Goal: Information Seeking & Learning: Learn about a topic

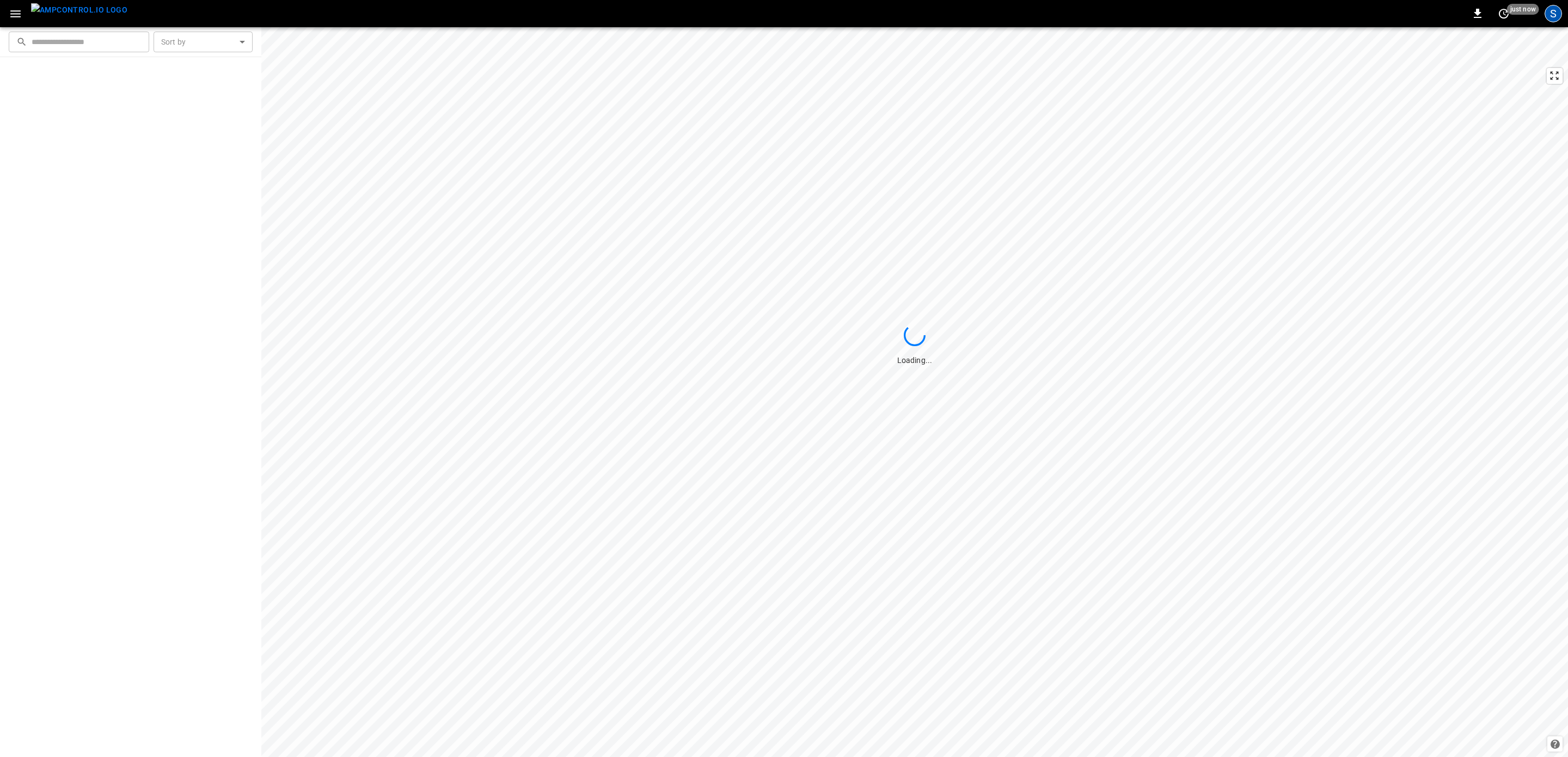
click at [1549, 13] on div "S" at bounding box center [1553, 14] width 17 height 17
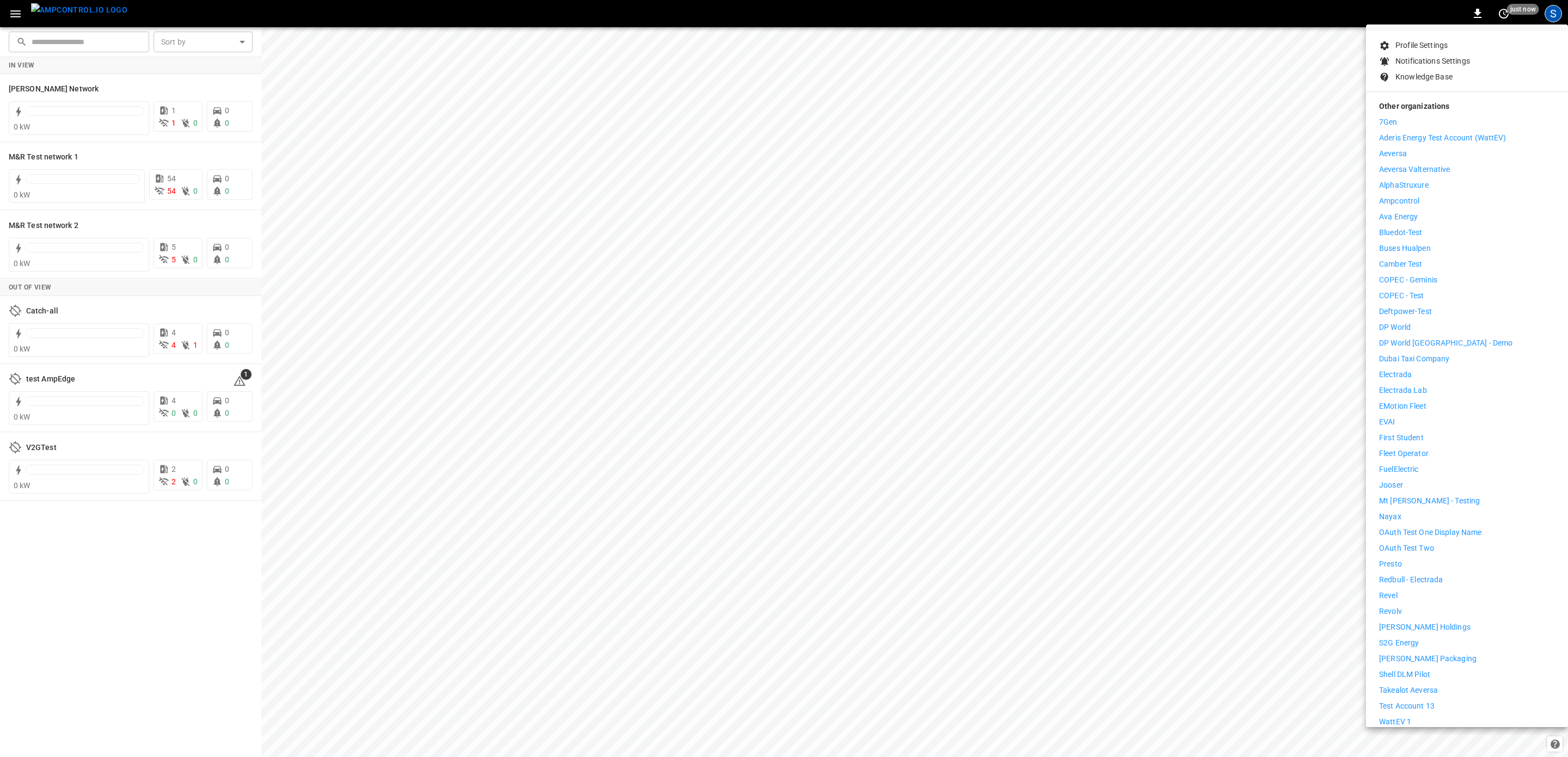
scroll to position [147, 0]
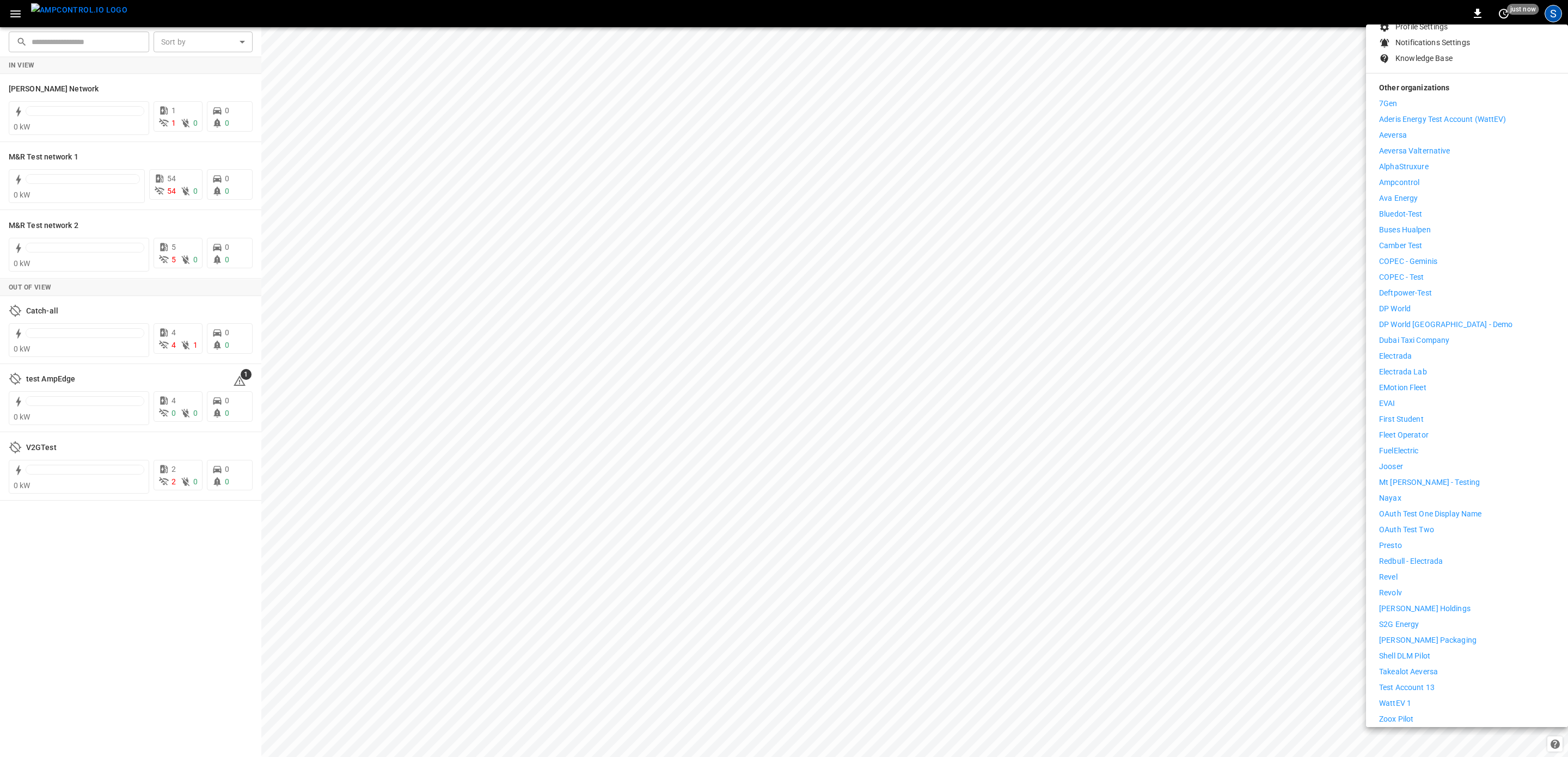
click at [1399, 540] on p "Presto" at bounding box center [1390, 546] width 23 height 11
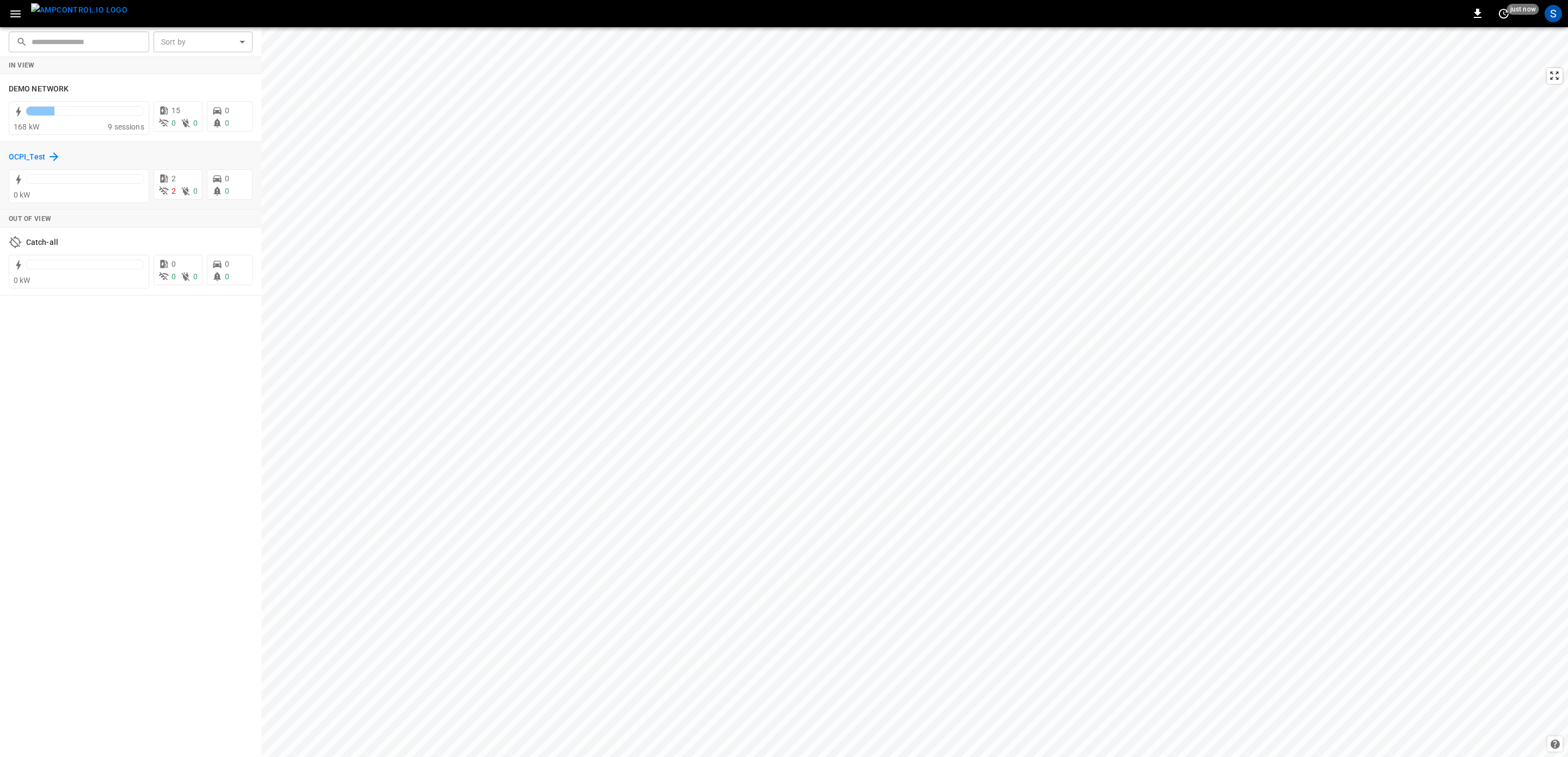
click at [26, 161] on h6 "OCPI_Test" at bounding box center [26, 158] width 37 height 12
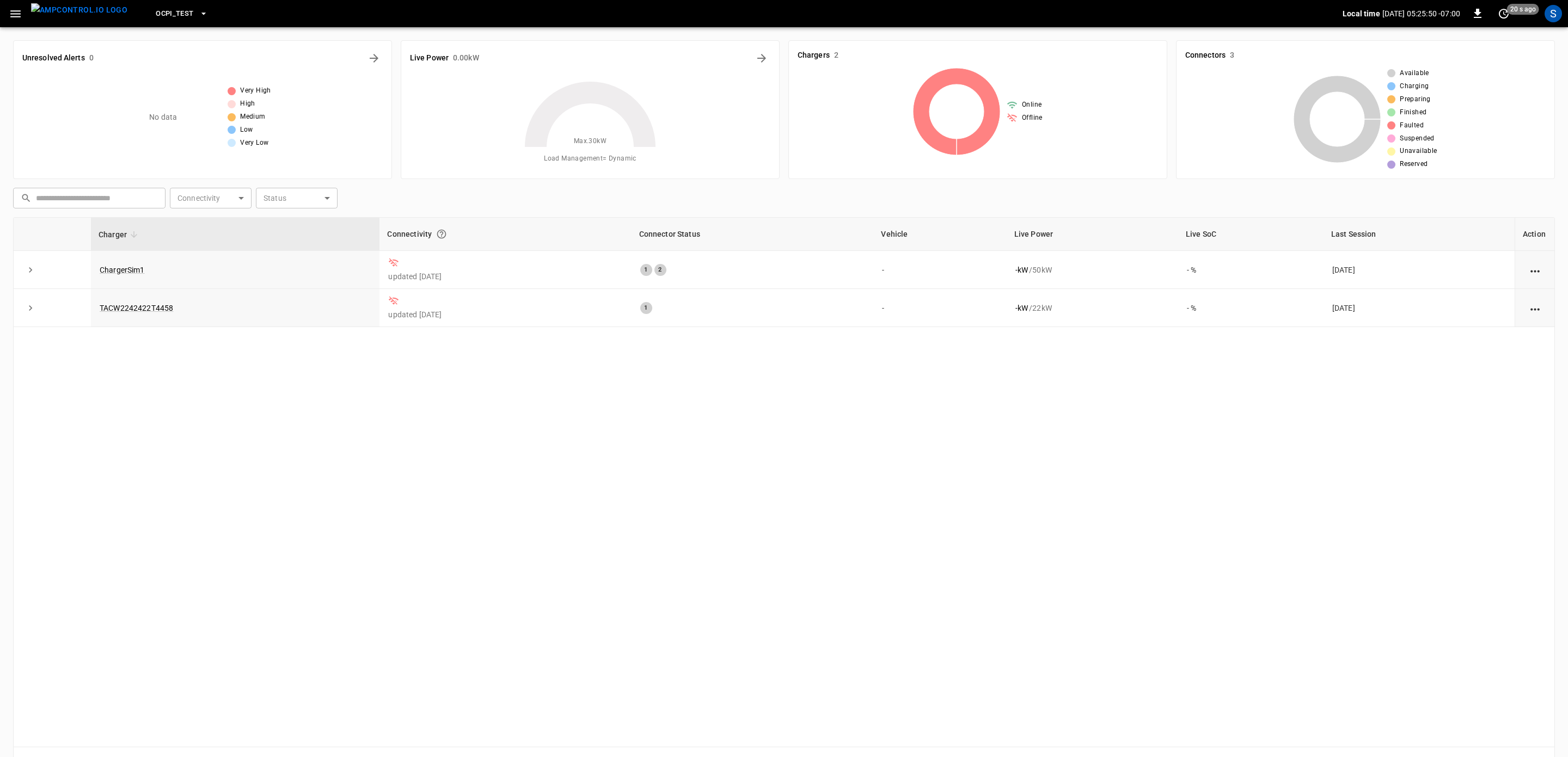
click at [93, 468] on div "Charger Connectivity Connector Status Vehicle Live Power Live SoC Last Session …" at bounding box center [783, 483] width 1542 height 530
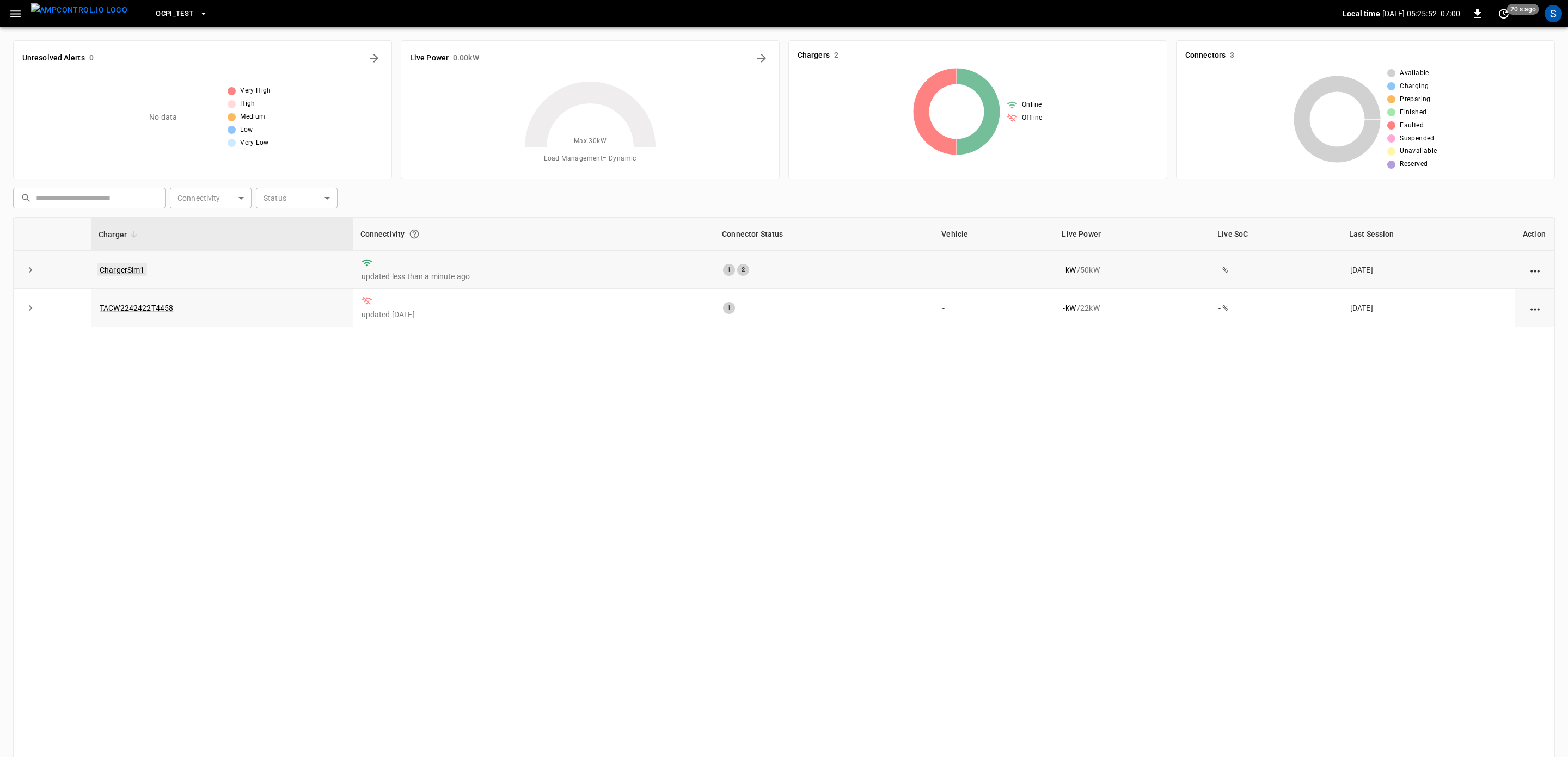
click at [132, 270] on link "ChargerSim1" at bounding box center [122, 269] width 49 height 13
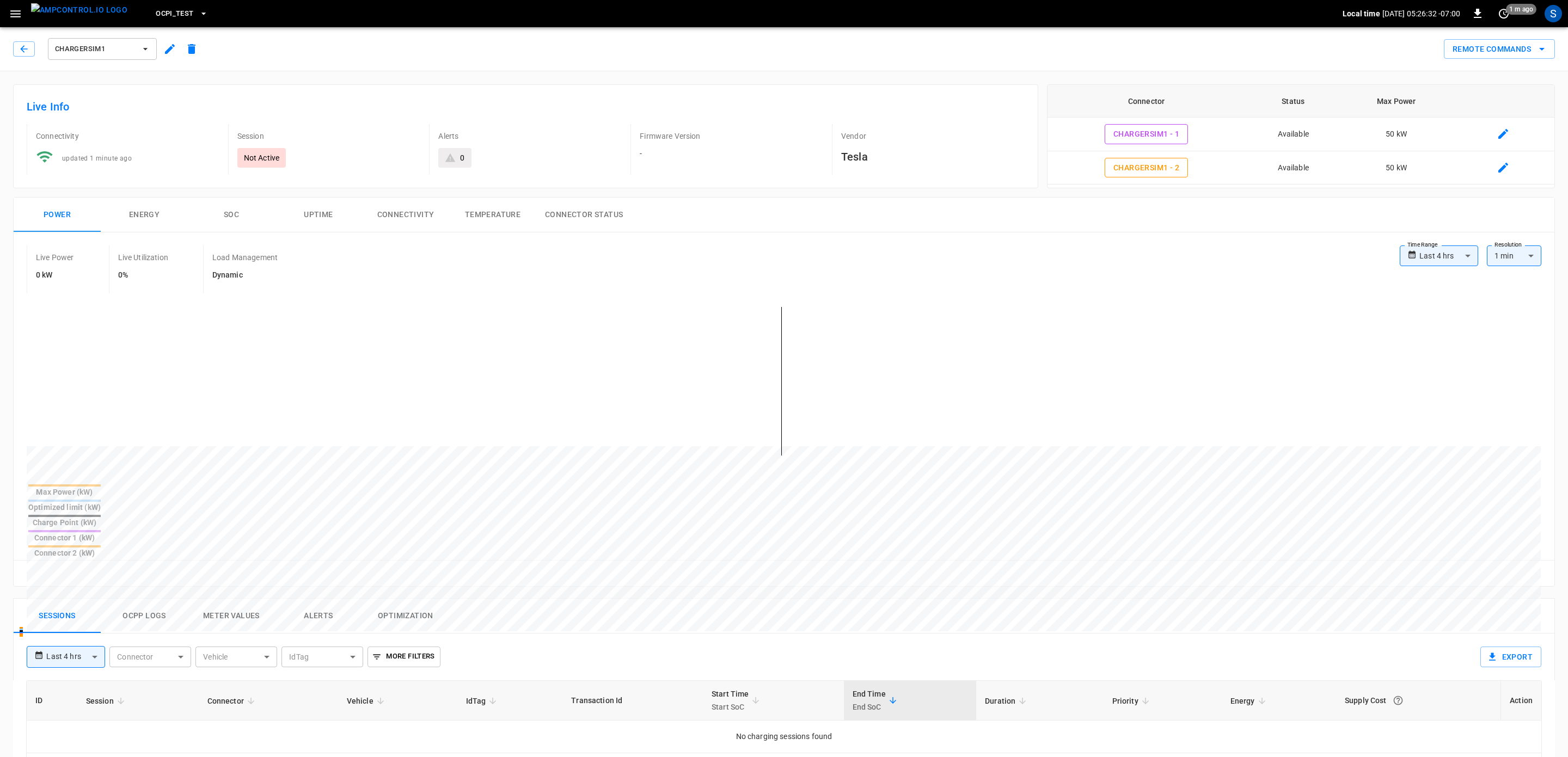
click at [13, 24] on div "OCPI_Test Local time [DATE] 05:26:32 -07:00 0 1 m ago S" at bounding box center [784, 14] width 1568 height 27
click at [16, 13] on icon "button" at bounding box center [15, 14] width 14 height 14
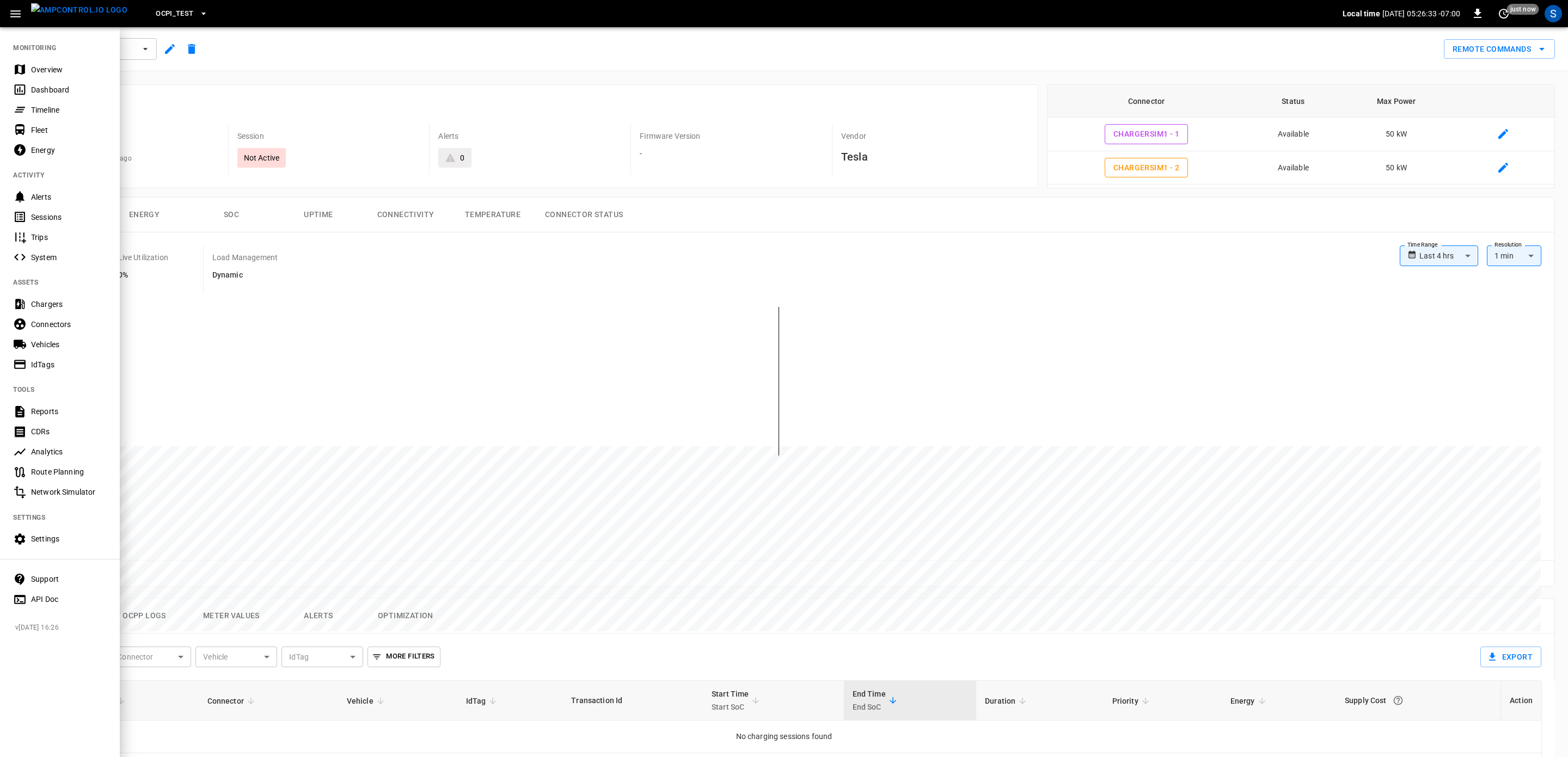
click at [54, 546] on div "Settings" at bounding box center [60, 540] width 120 height 20
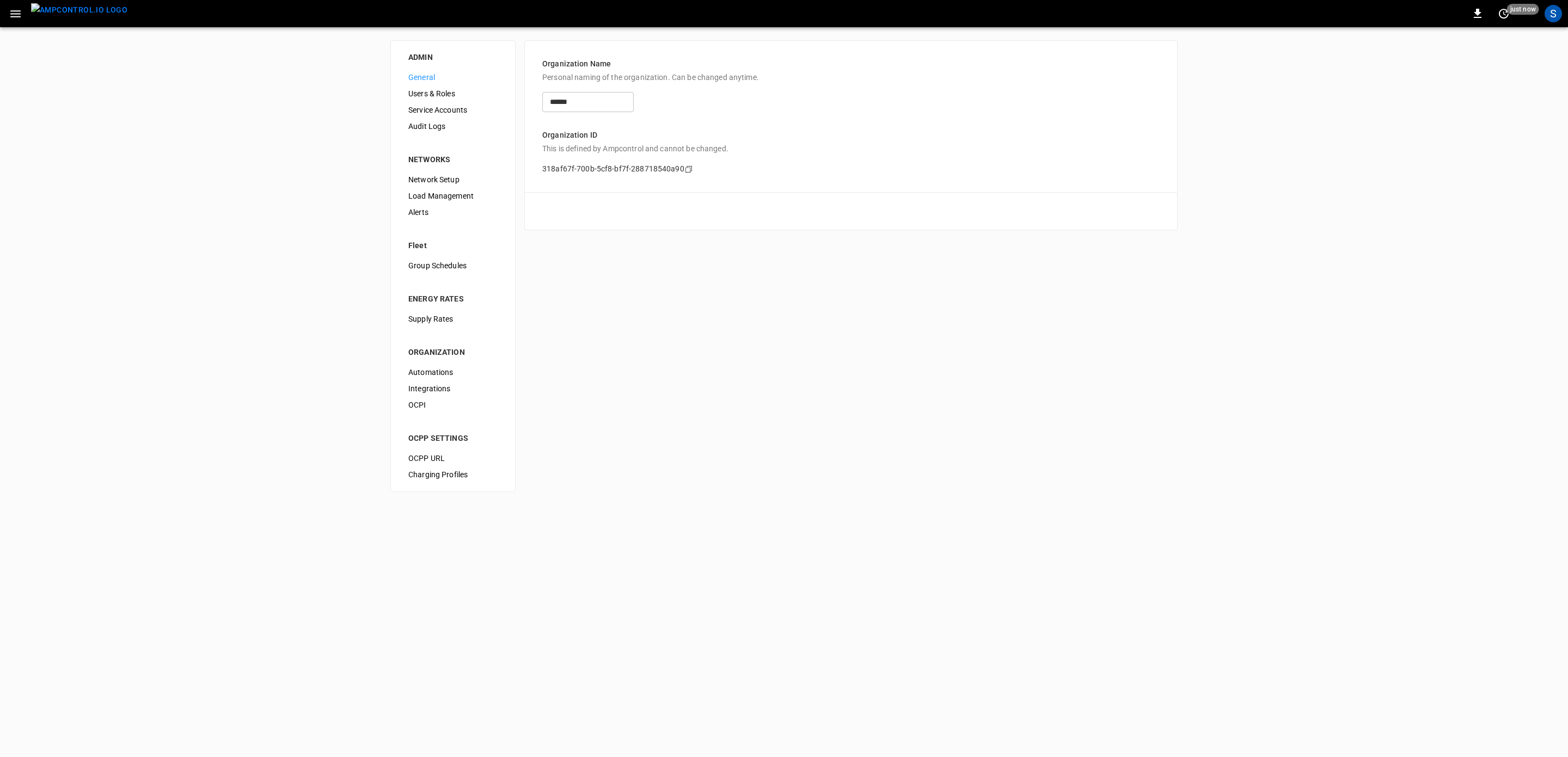
click at [462, 459] on span "OCPP URL" at bounding box center [453, 458] width 89 height 11
type input "**********"
click at [480, 183] on span "Network Setup" at bounding box center [453, 179] width 89 height 11
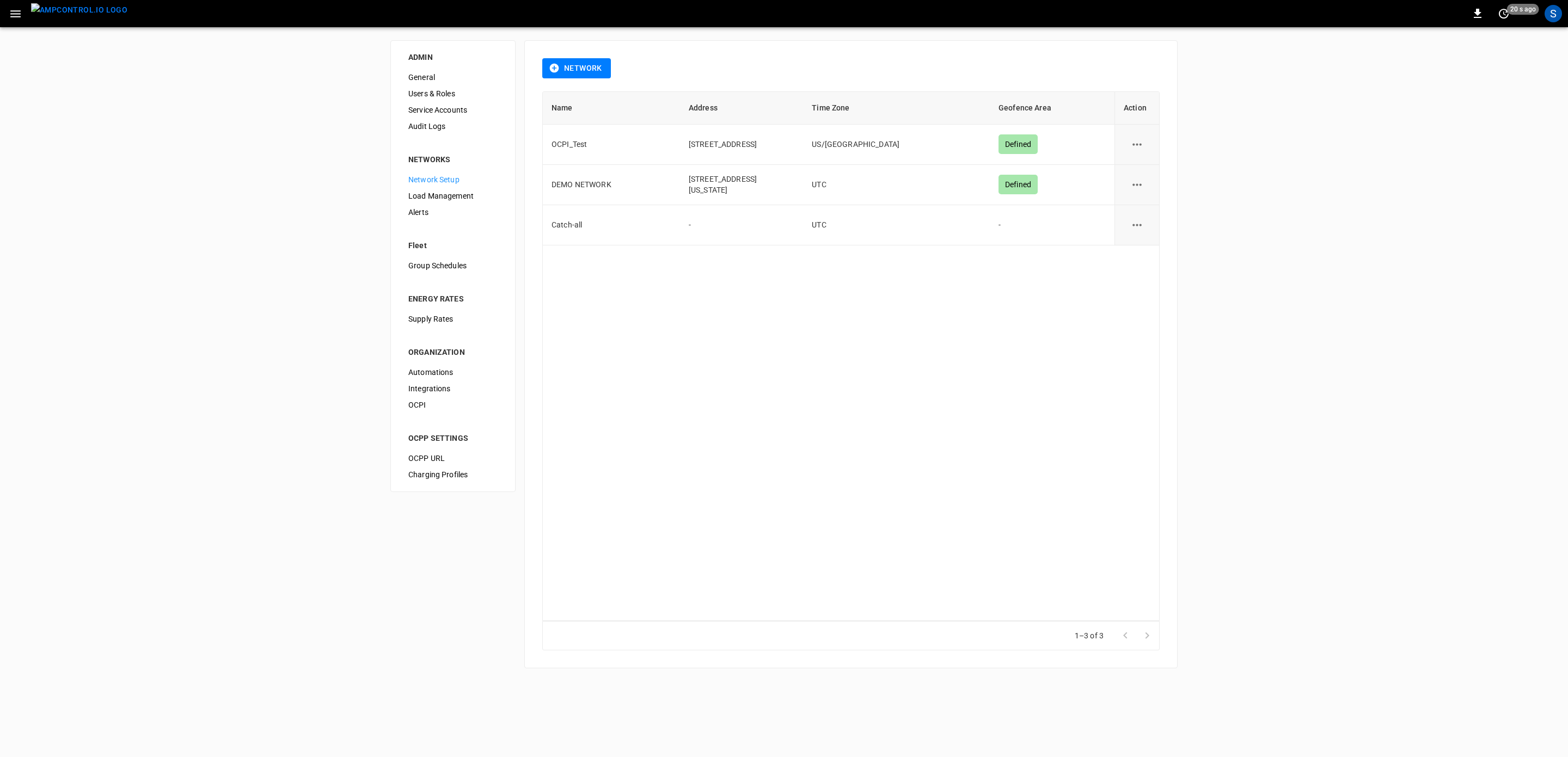
click at [85, 13] on img "menu" at bounding box center [78, 10] width 96 height 14
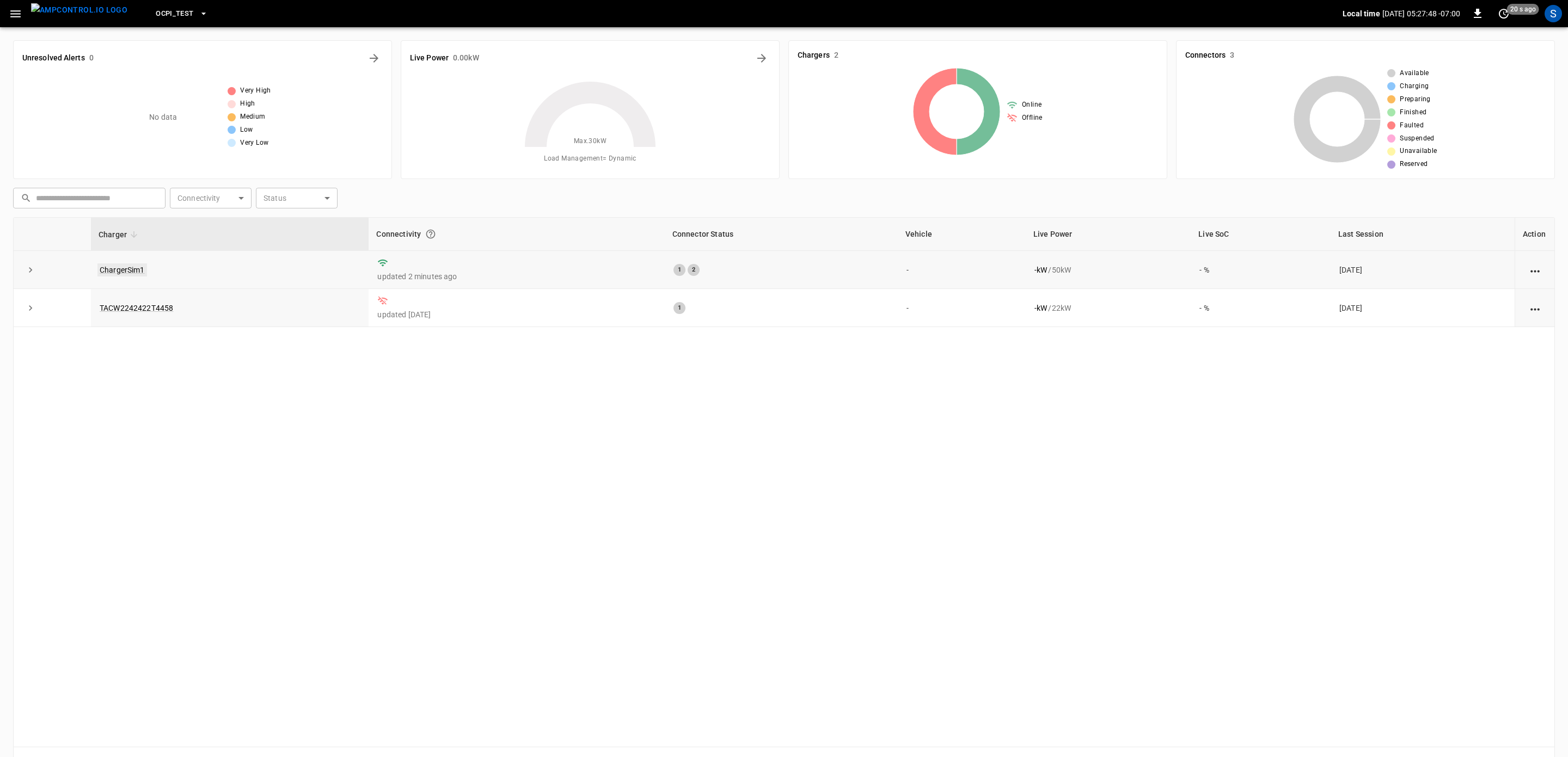
click at [125, 273] on link "ChargerSim1" at bounding box center [122, 269] width 49 height 13
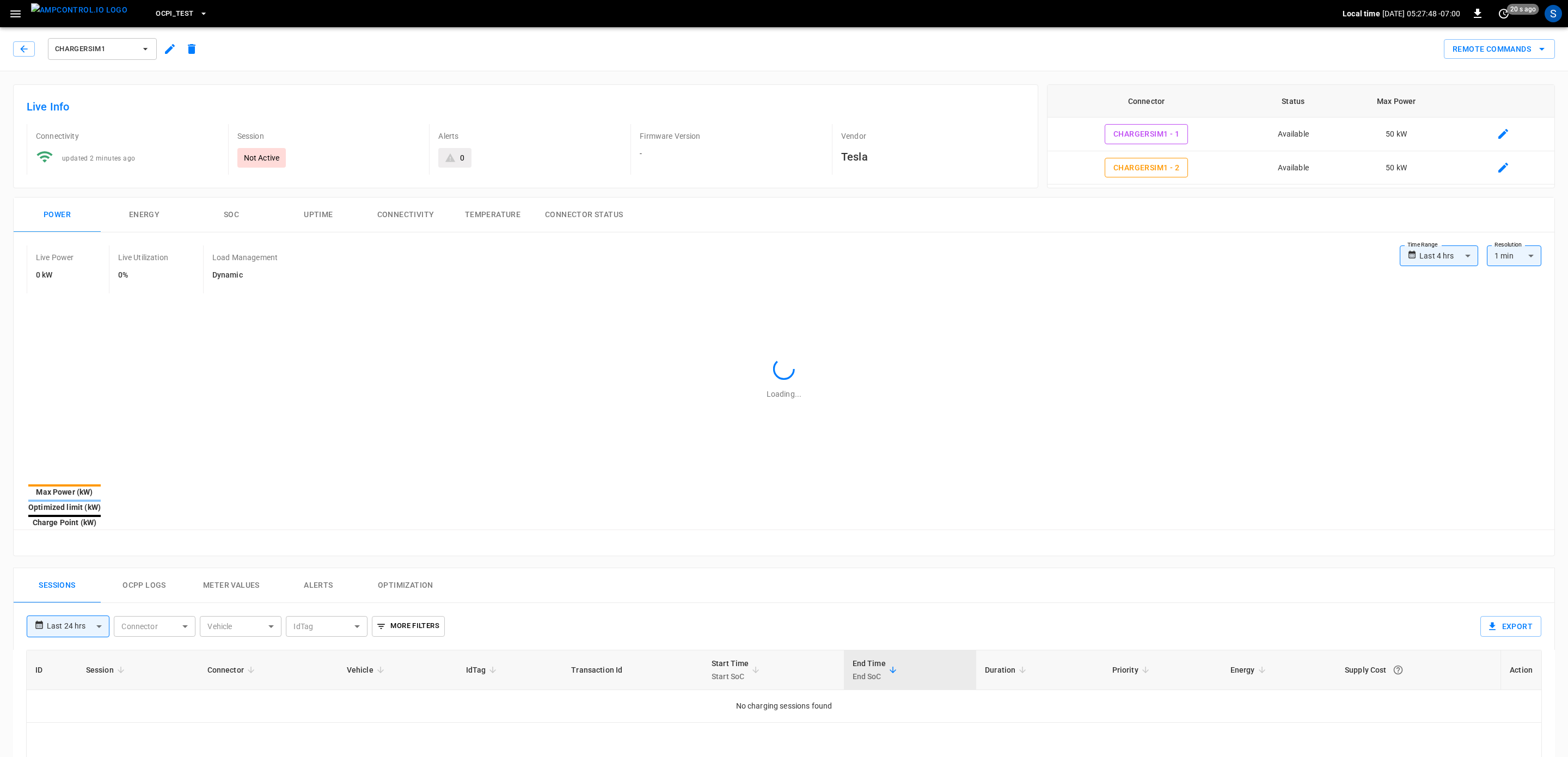
type input "**********"
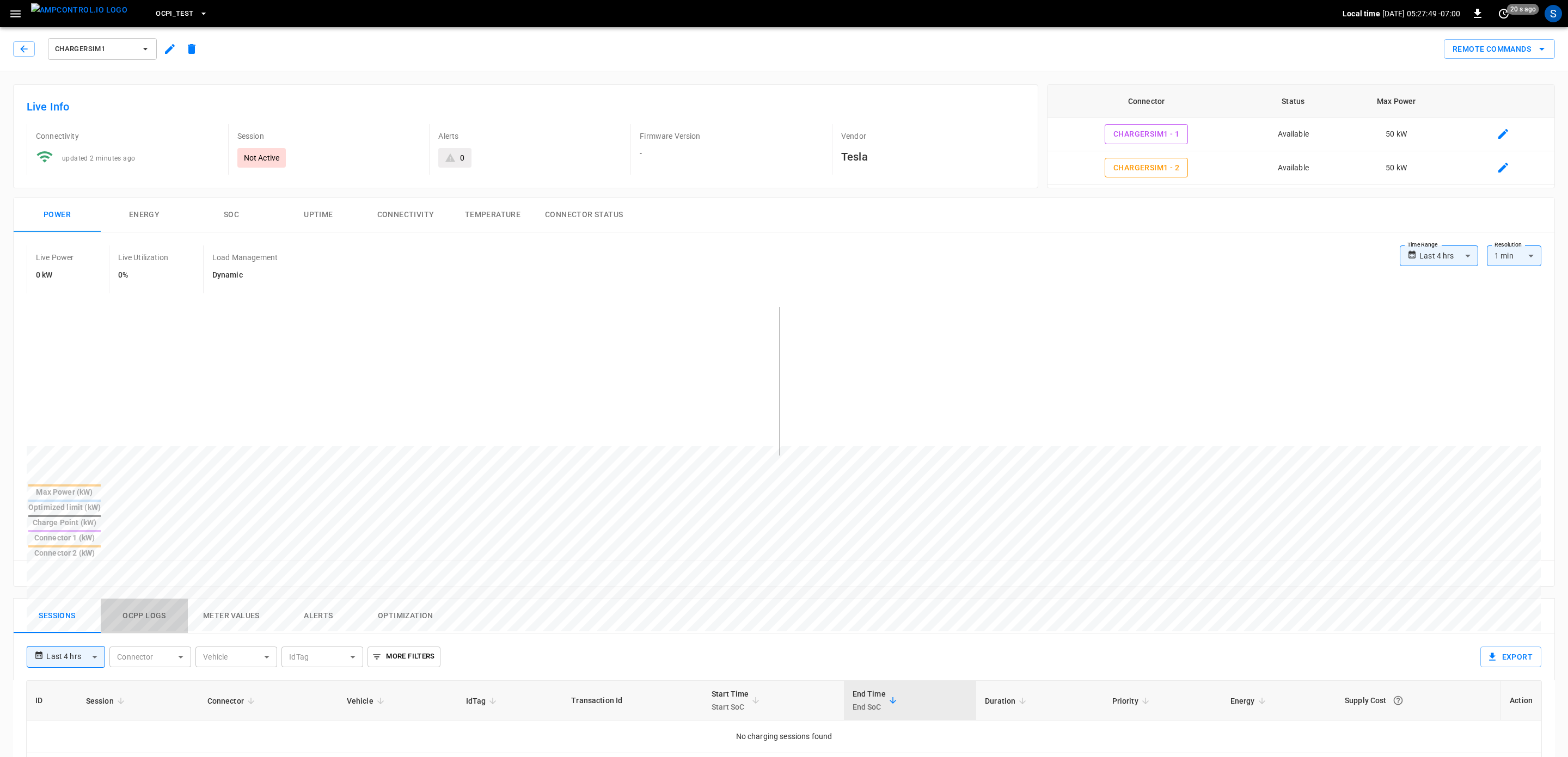
click at [135, 599] on button "Ocpp logs" at bounding box center [144, 616] width 87 height 35
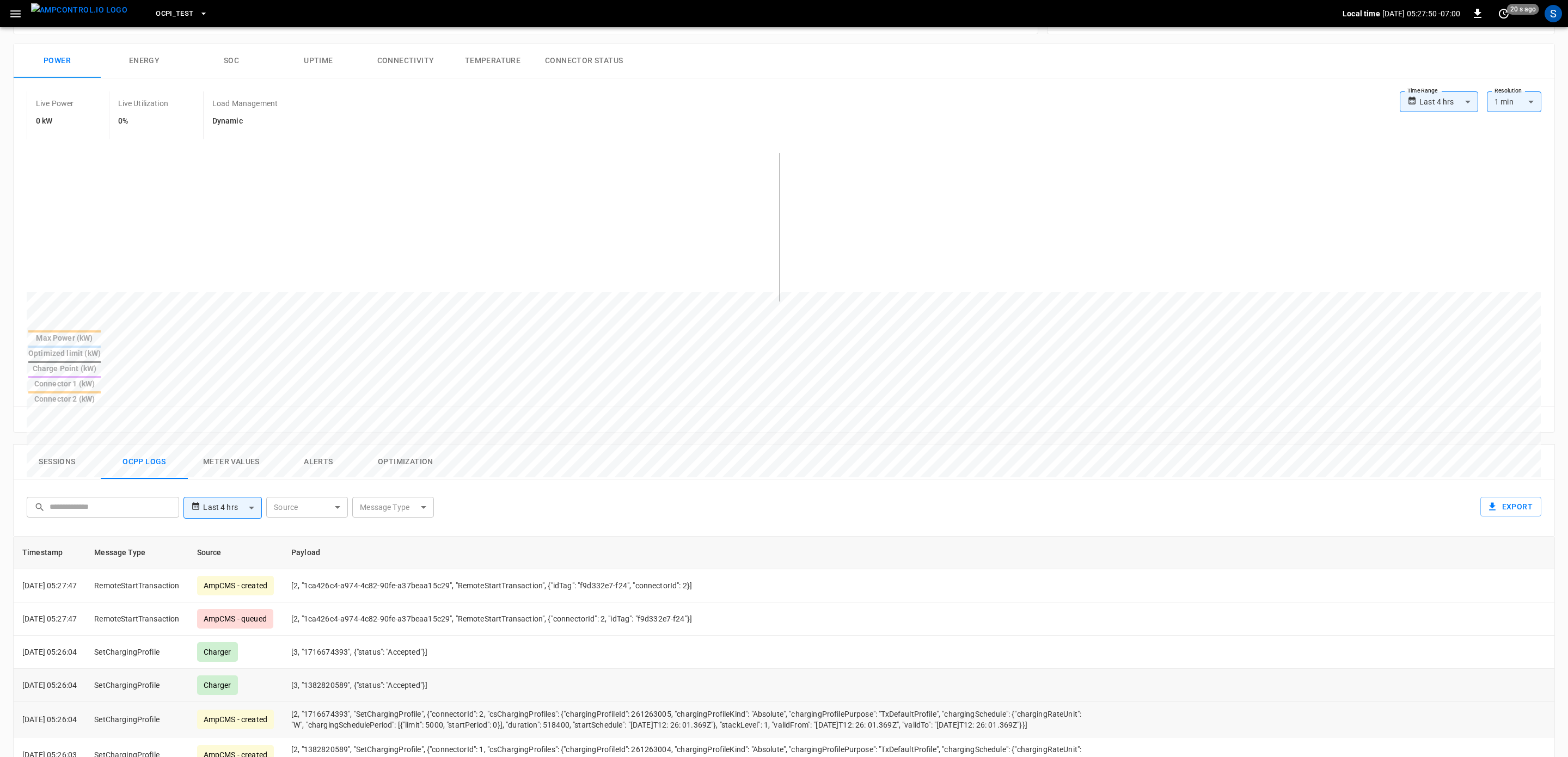
scroll to position [196, 0]
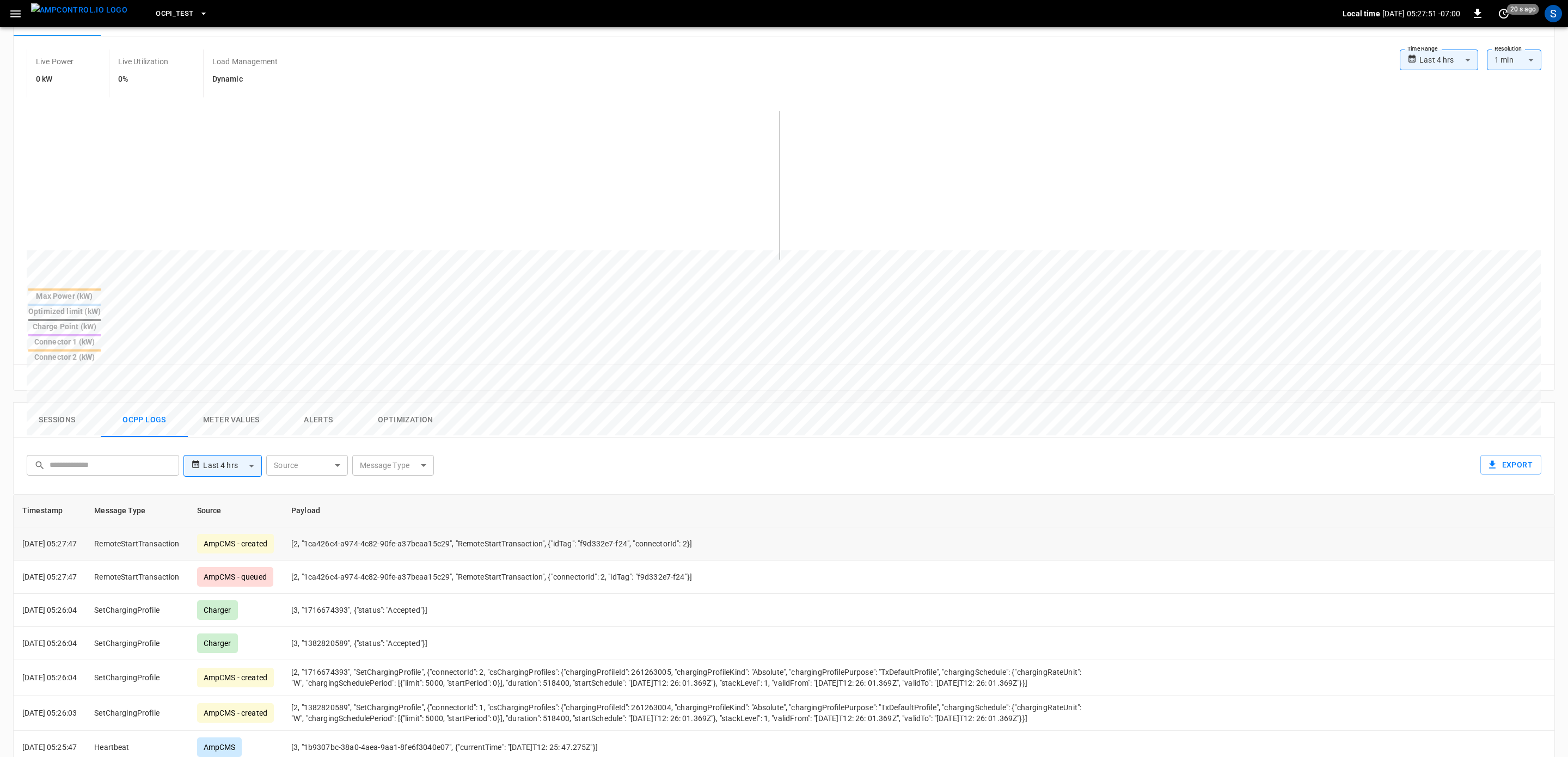
click at [608, 528] on td "[2, "1ca426c4-a974-4c82-90fe-a37beaa15c29", "RemoteStartTransaction", {"idTag":…" at bounding box center [687, 544] width 810 height 33
drag, startPoint x: 645, startPoint y: 493, endPoint x: 597, endPoint y: 500, distance: 48.5
click at [597, 528] on td "[2, "1ca426c4-a974-4c82-90fe-a37beaa15c29", "RemoteStartTransaction", {"idTag":…" at bounding box center [687, 544] width 810 height 33
copy td "f9d332e7-f24"
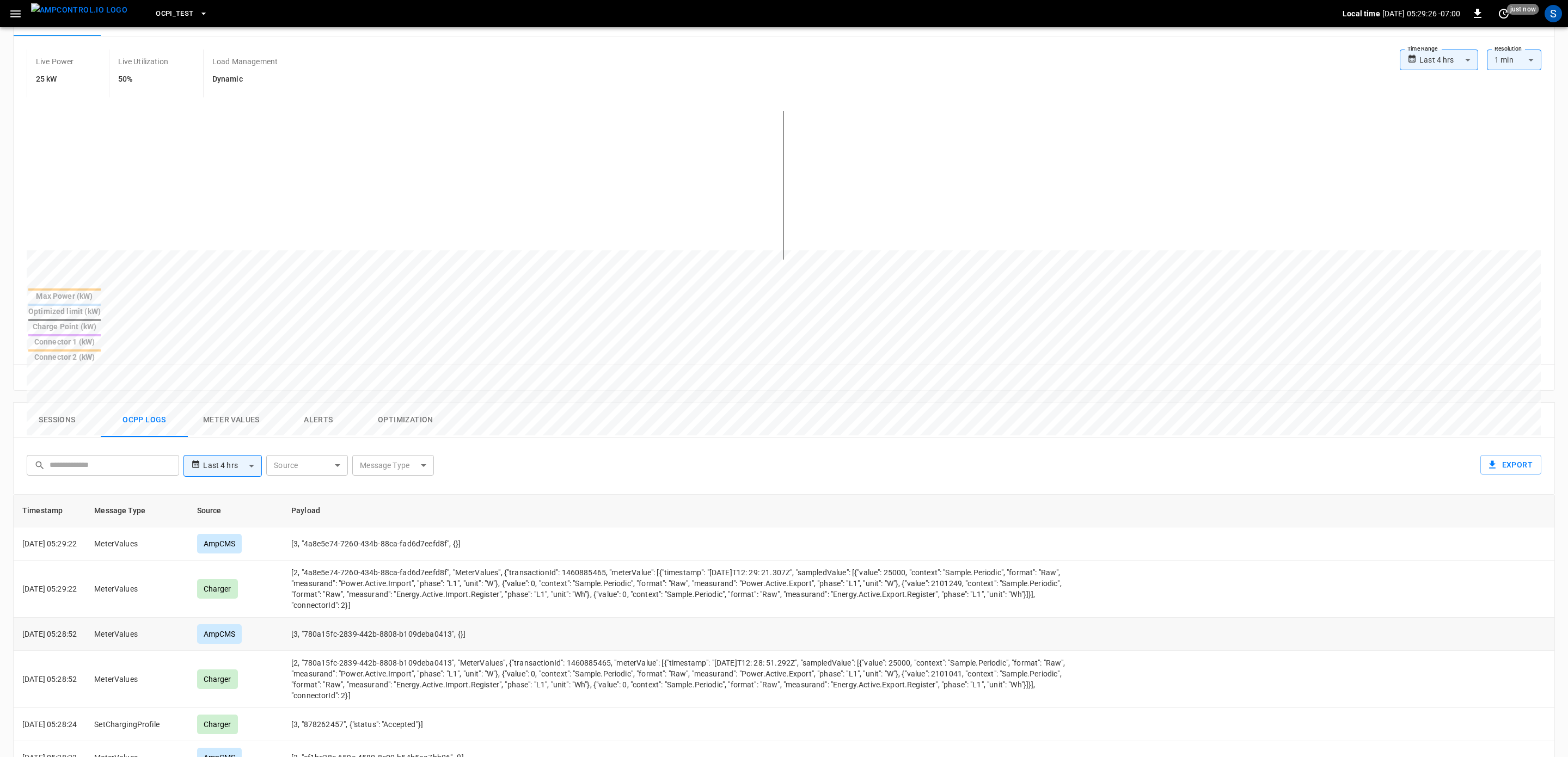
click at [426, 618] on td "[3, "780a15fc-2839-442b-8808-b109deba0413", {}]" at bounding box center [687, 634] width 810 height 33
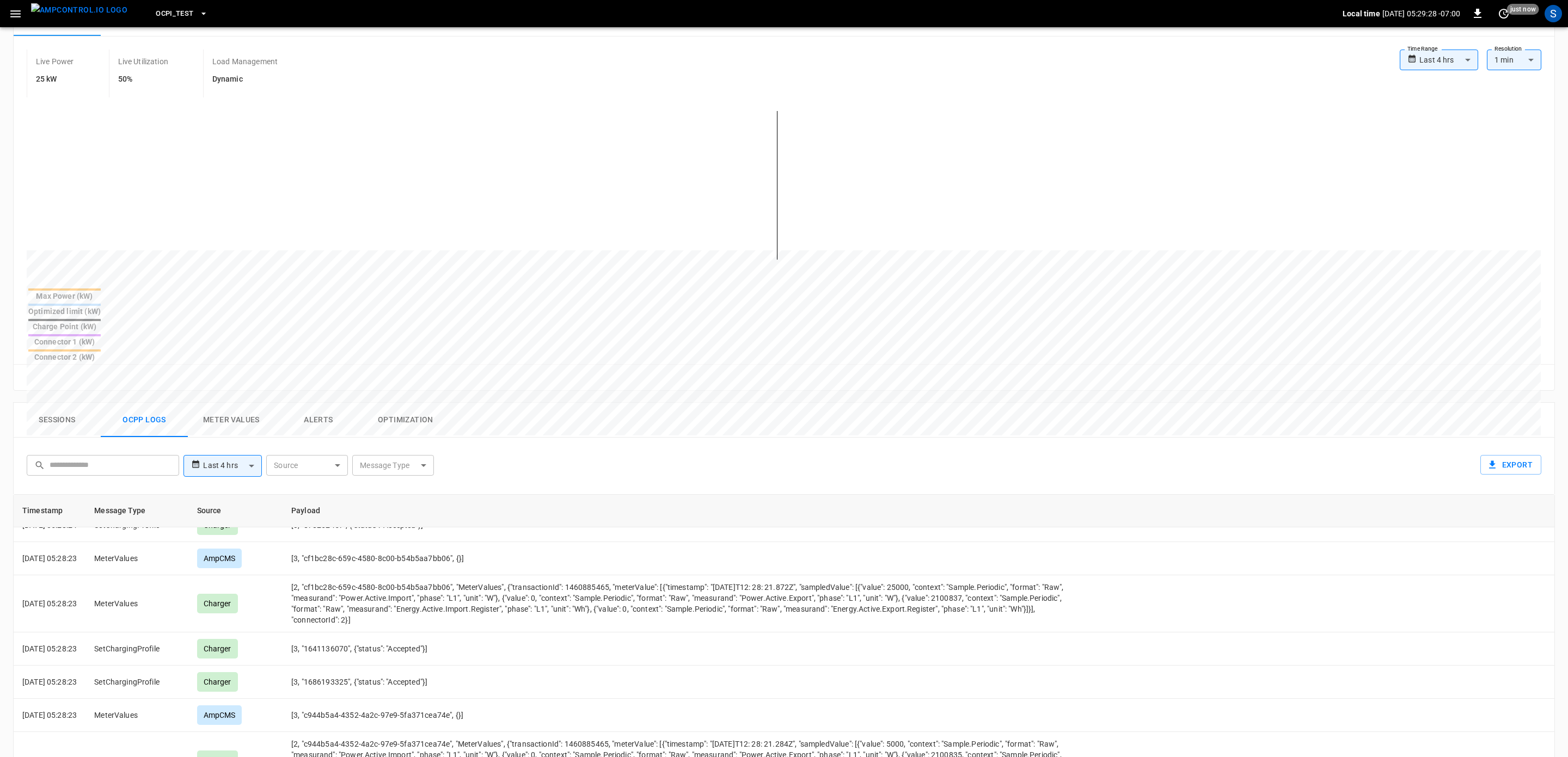
scroll to position [180, 0]
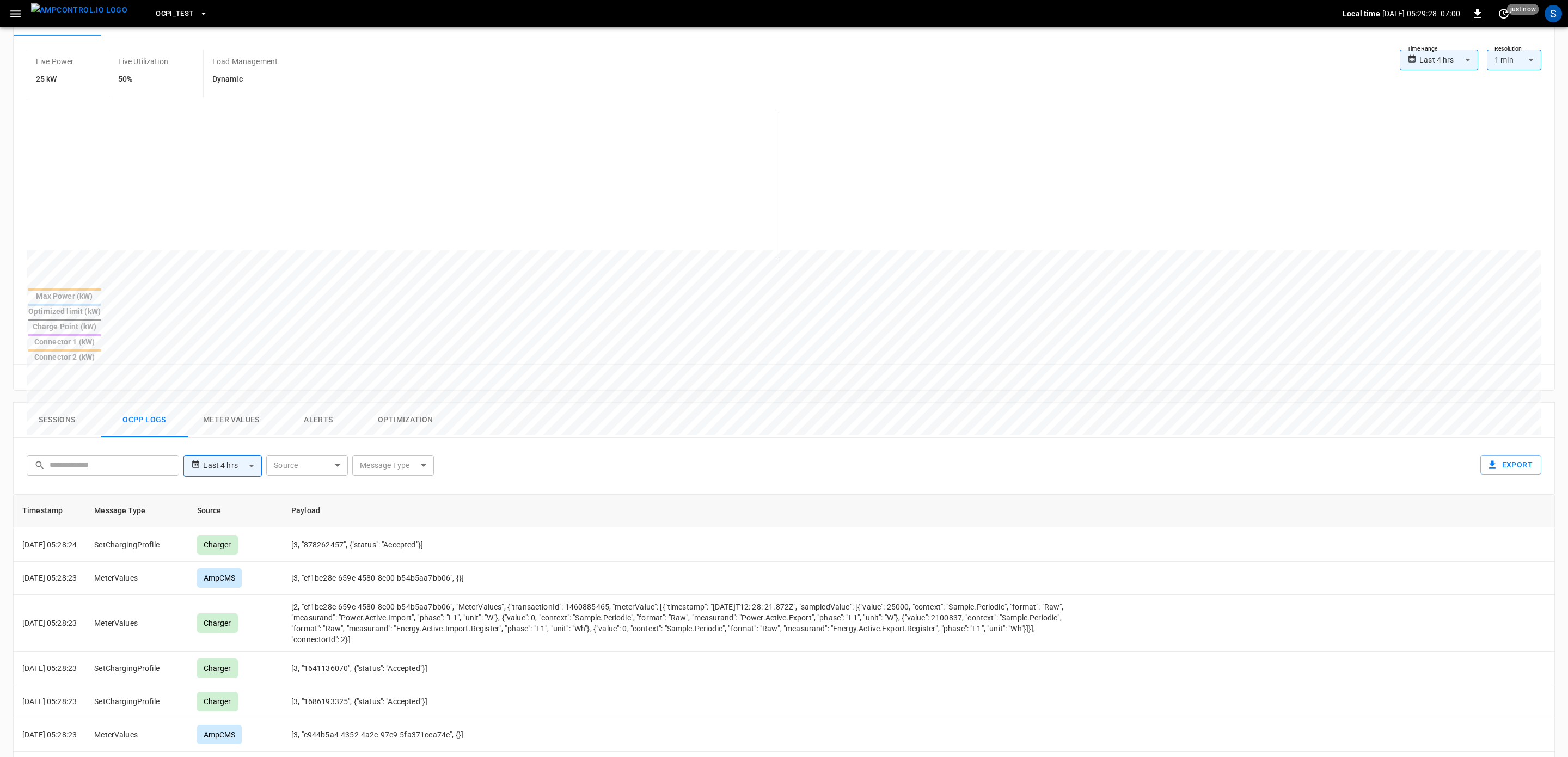
click at [423, 409] on body "**********" at bounding box center [784, 436] width 1568 height 1263
click at [250, 367] on div at bounding box center [784, 378] width 1568 height 757
click at [225, 403] on button "Meter Values" at bounding box center [231, 420] width 87 height 35
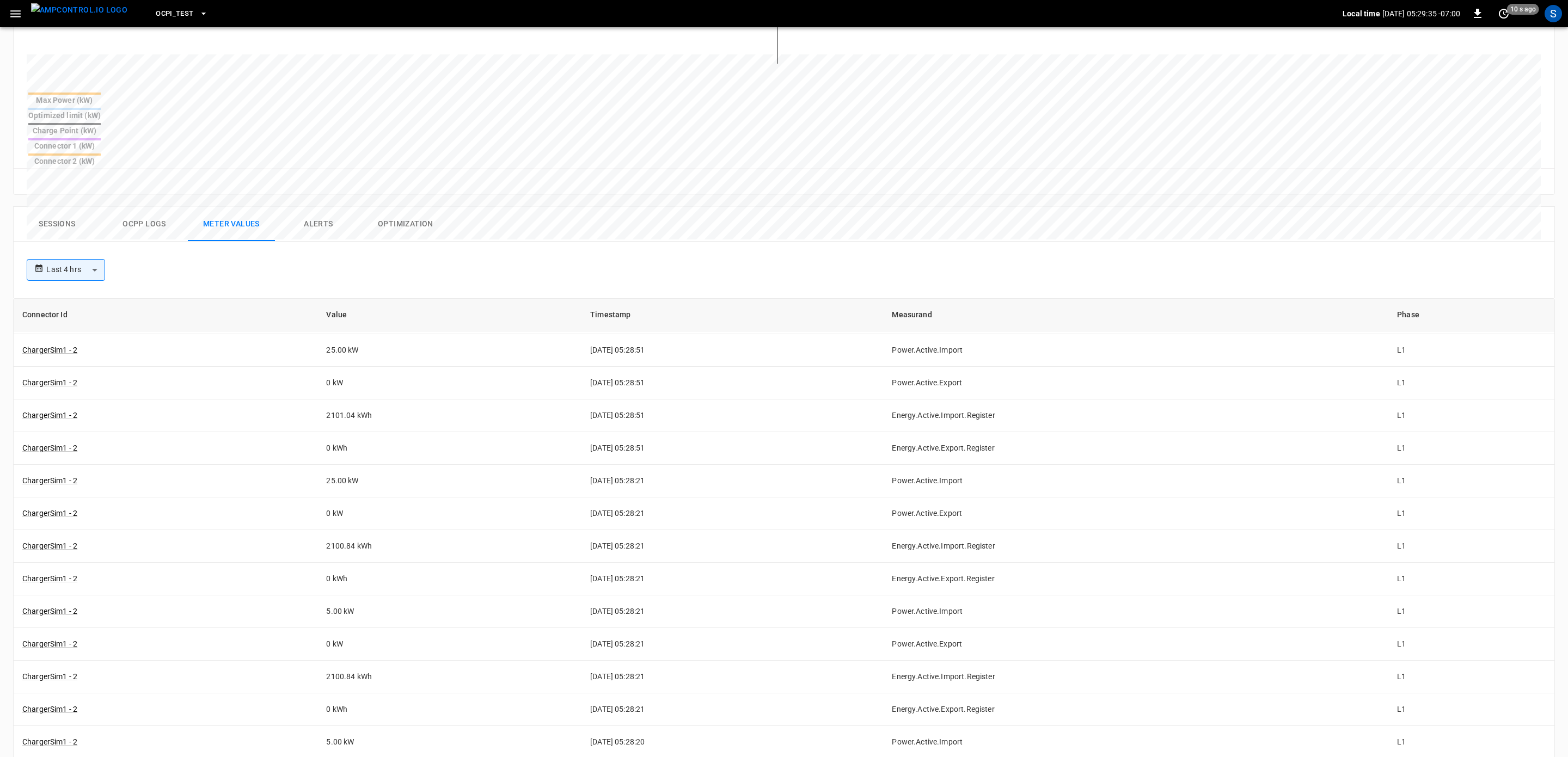
scroll to position [158, 0]
click at [175, 207] on button "Ocpp logs" at bounding box center [144, 224] width 87 height 35
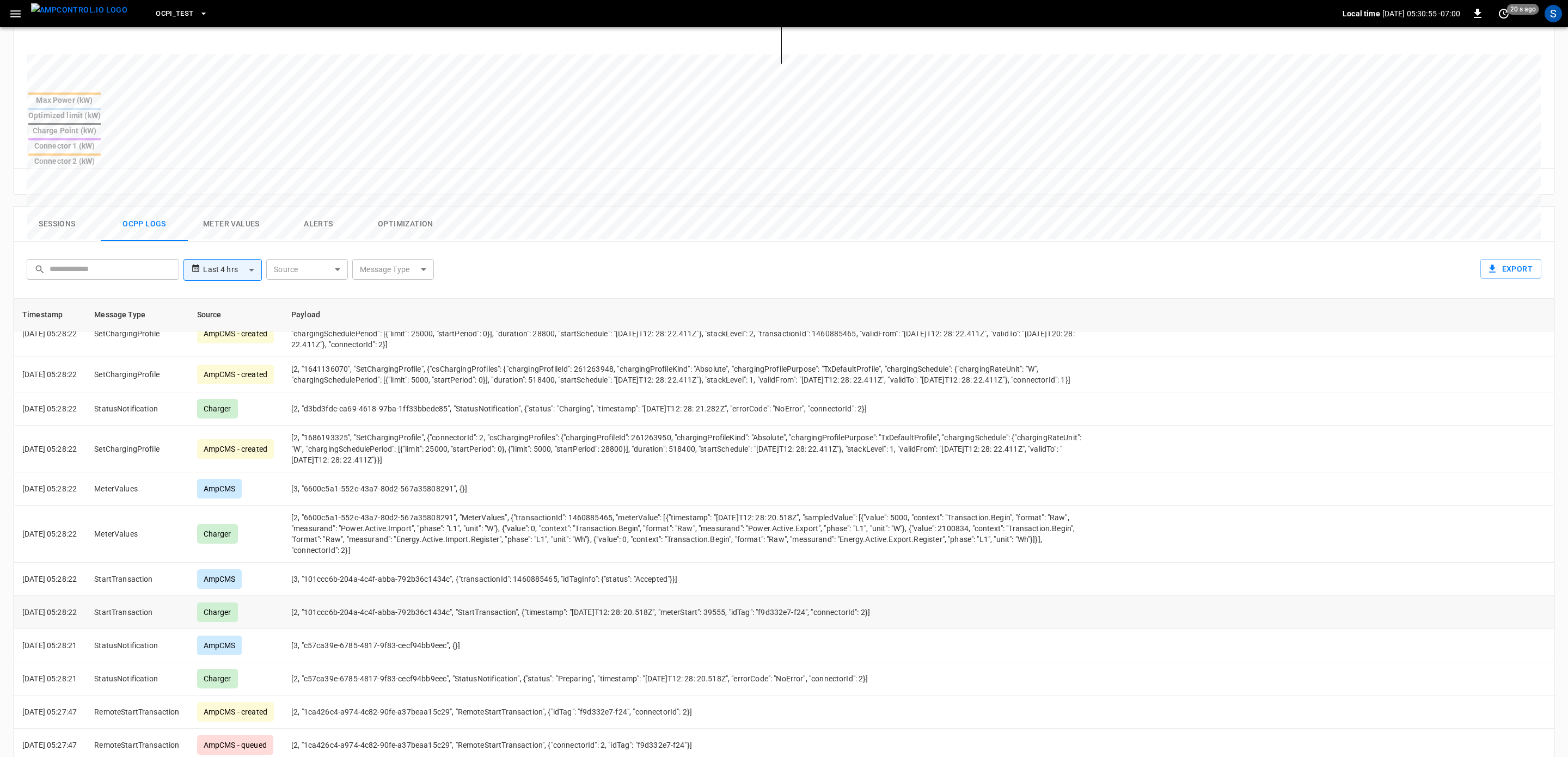
scroll to position [787, 0]
click at [372, 207] on button "Optimization" at bounding box center [406, 224] width 87 height 35
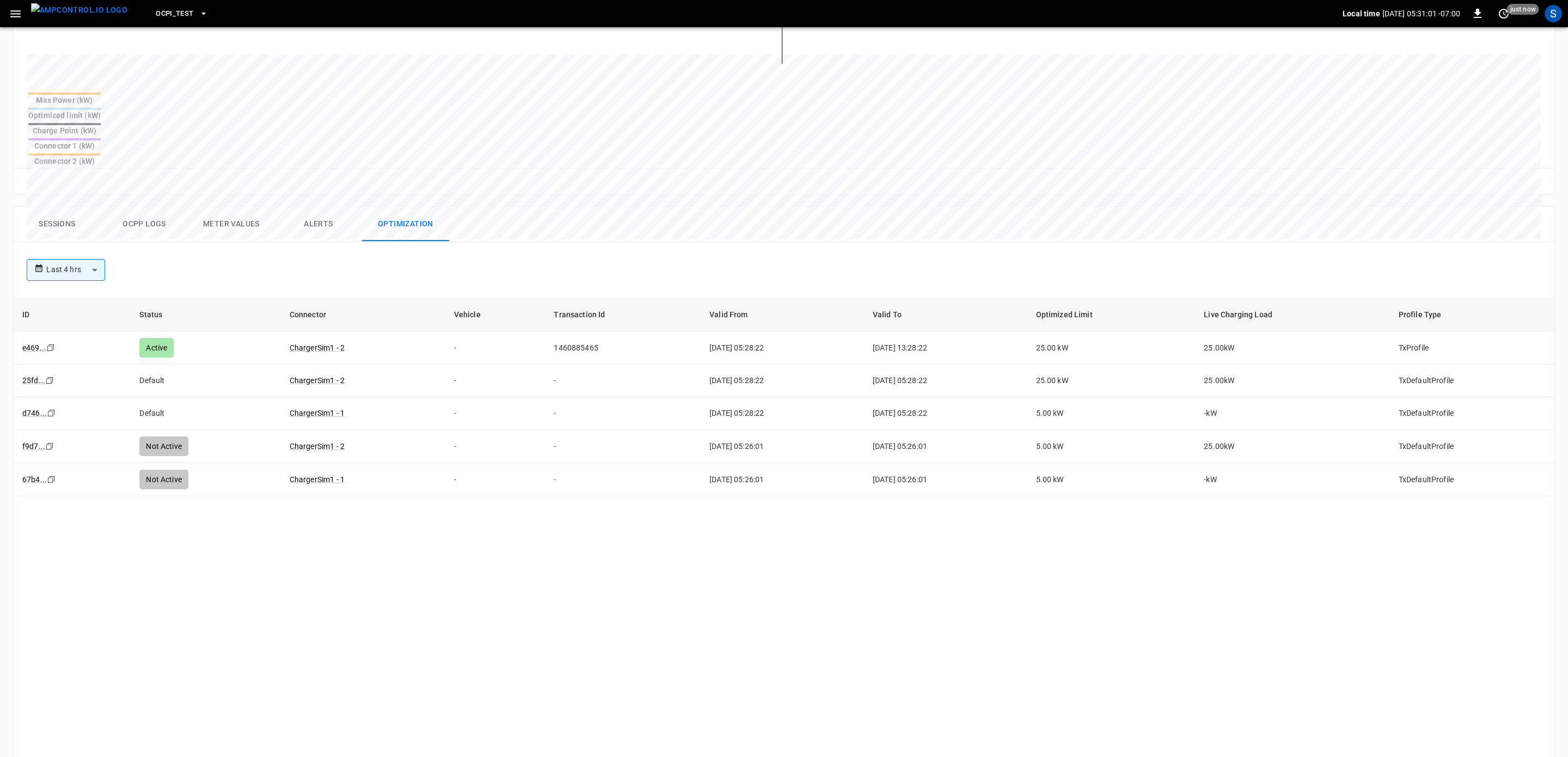
click at [295, 207] on button "Alerts" at bounding box center [319, 224] width 87 height 35
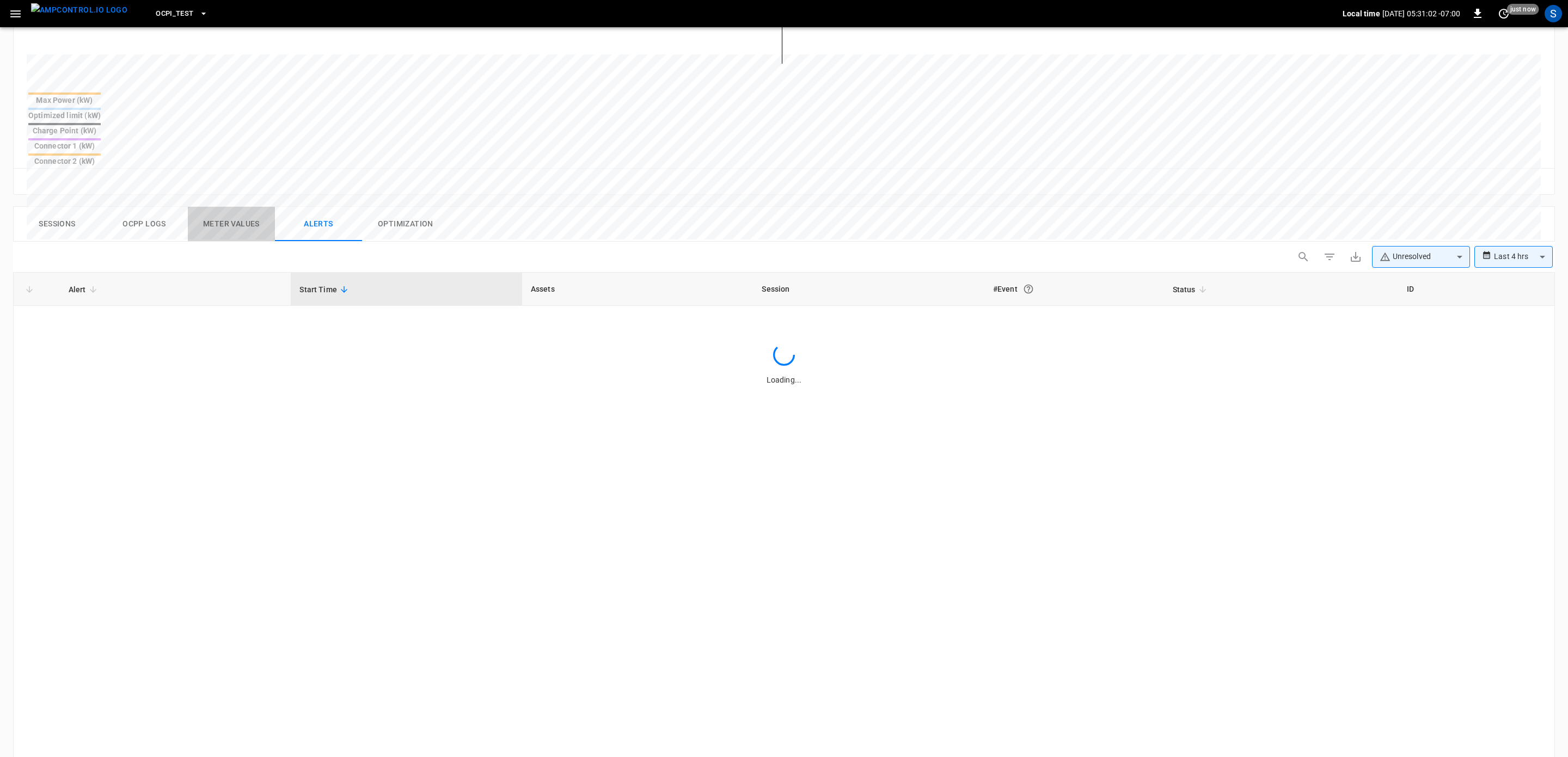
click at [205, 207] on button "Meter Values" at bounding box center [231, 224] width 87 height 35
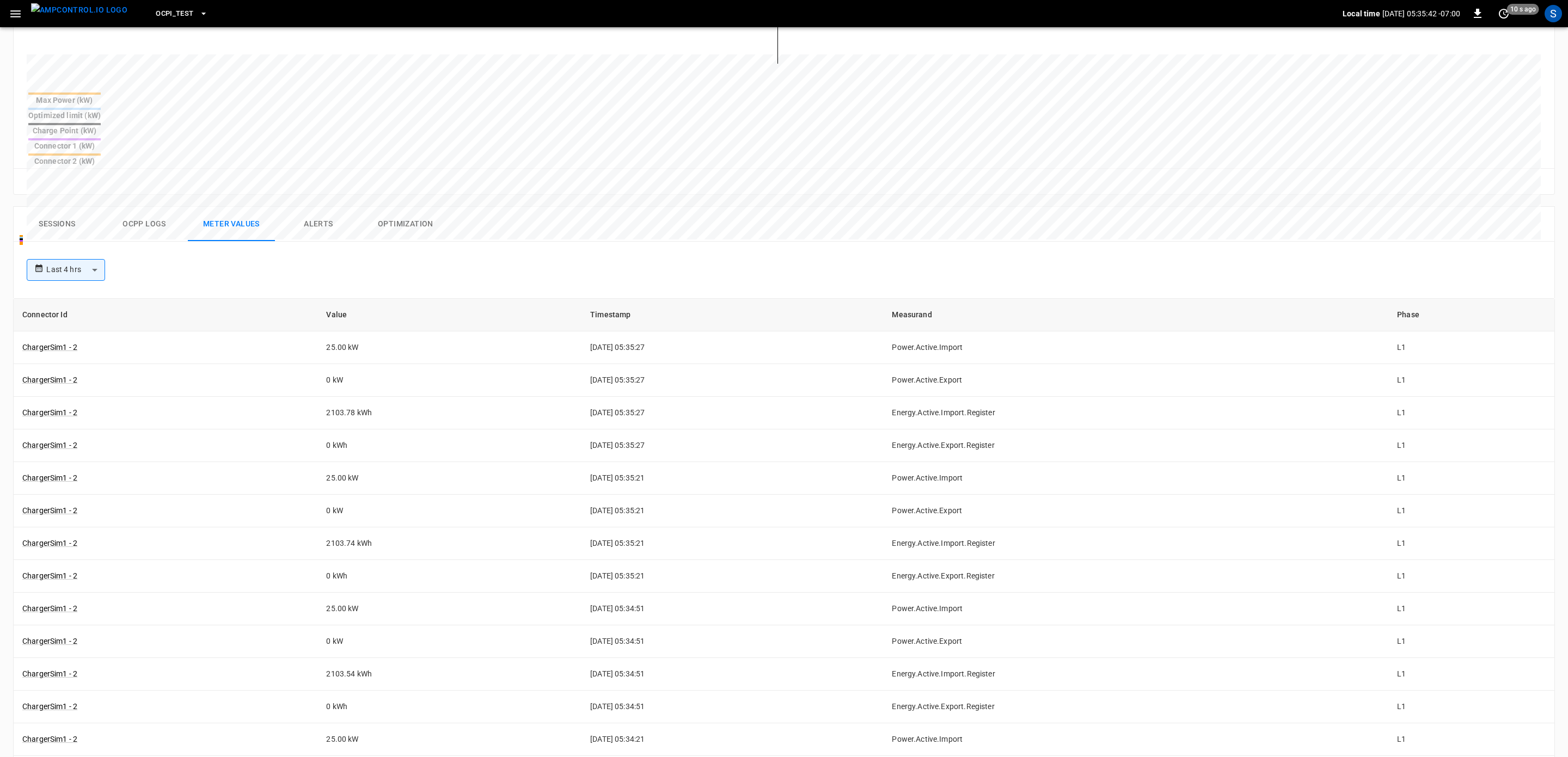
scroll to position [0, 0]
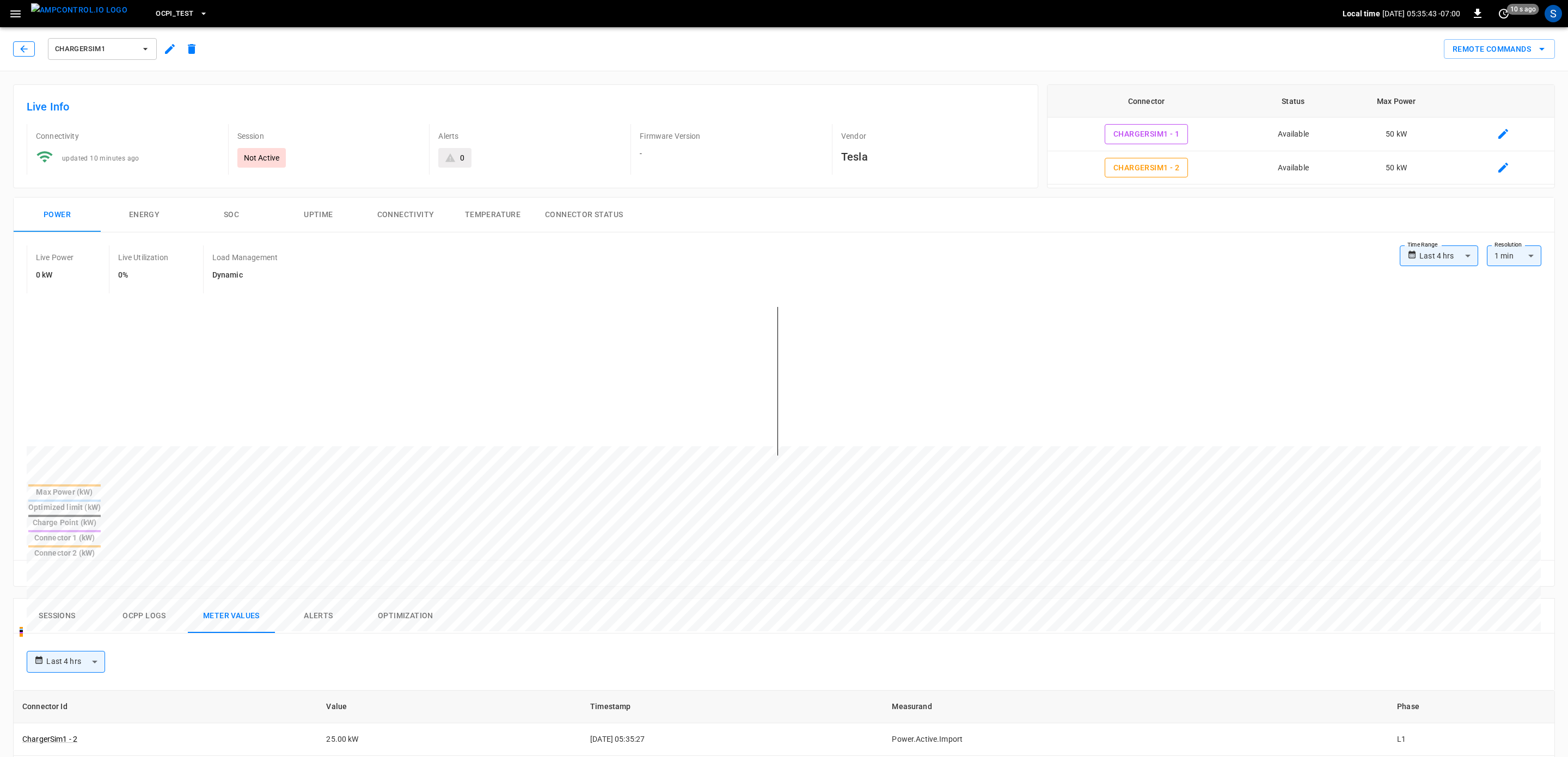
click at [26, 50] on icon "button" at bounding box center [24, 49] width 11 height 11
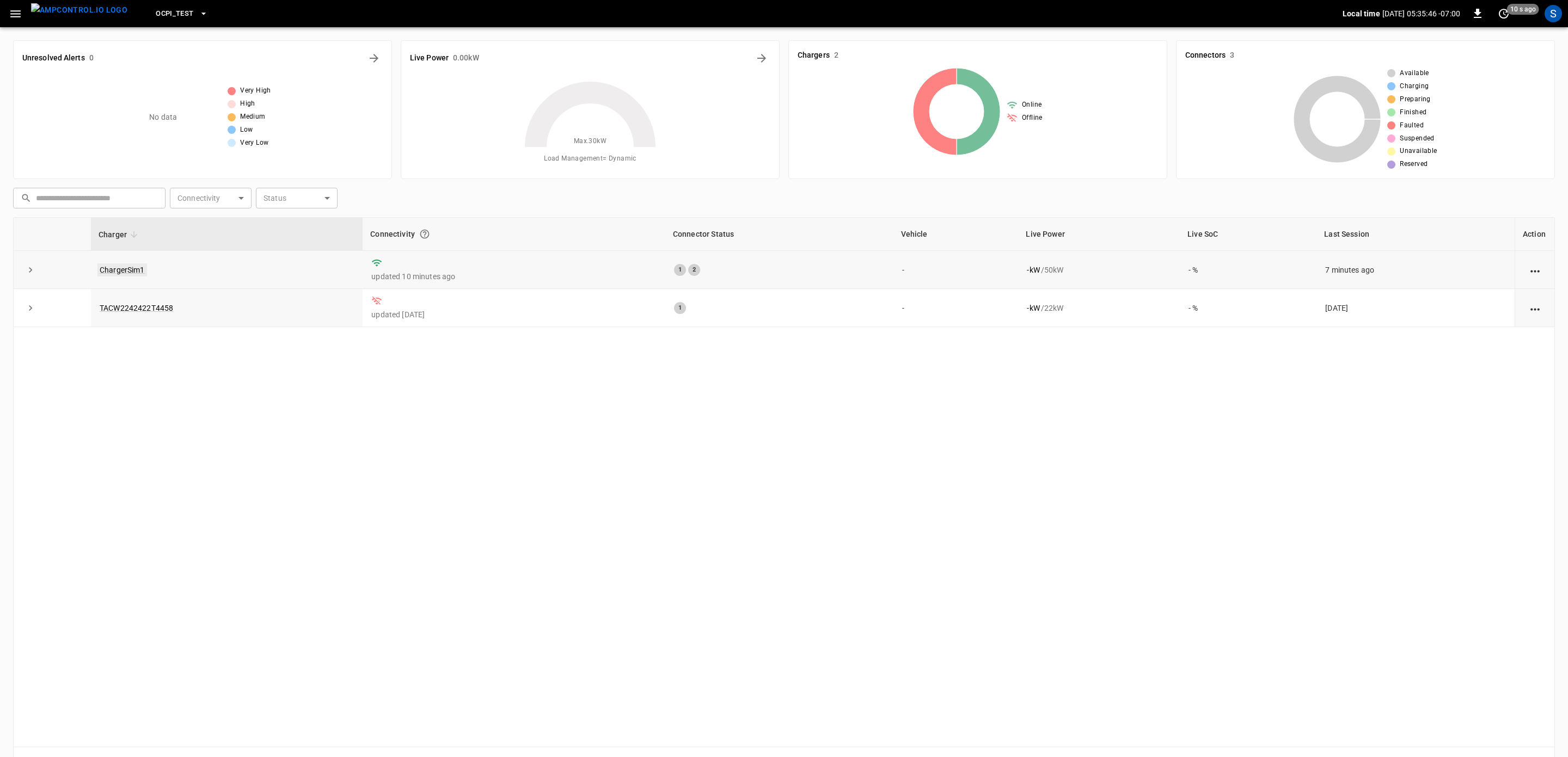
click at [112, 272] on link "ChargerSim1" at bounding box center [122, 269] width 49 height 13
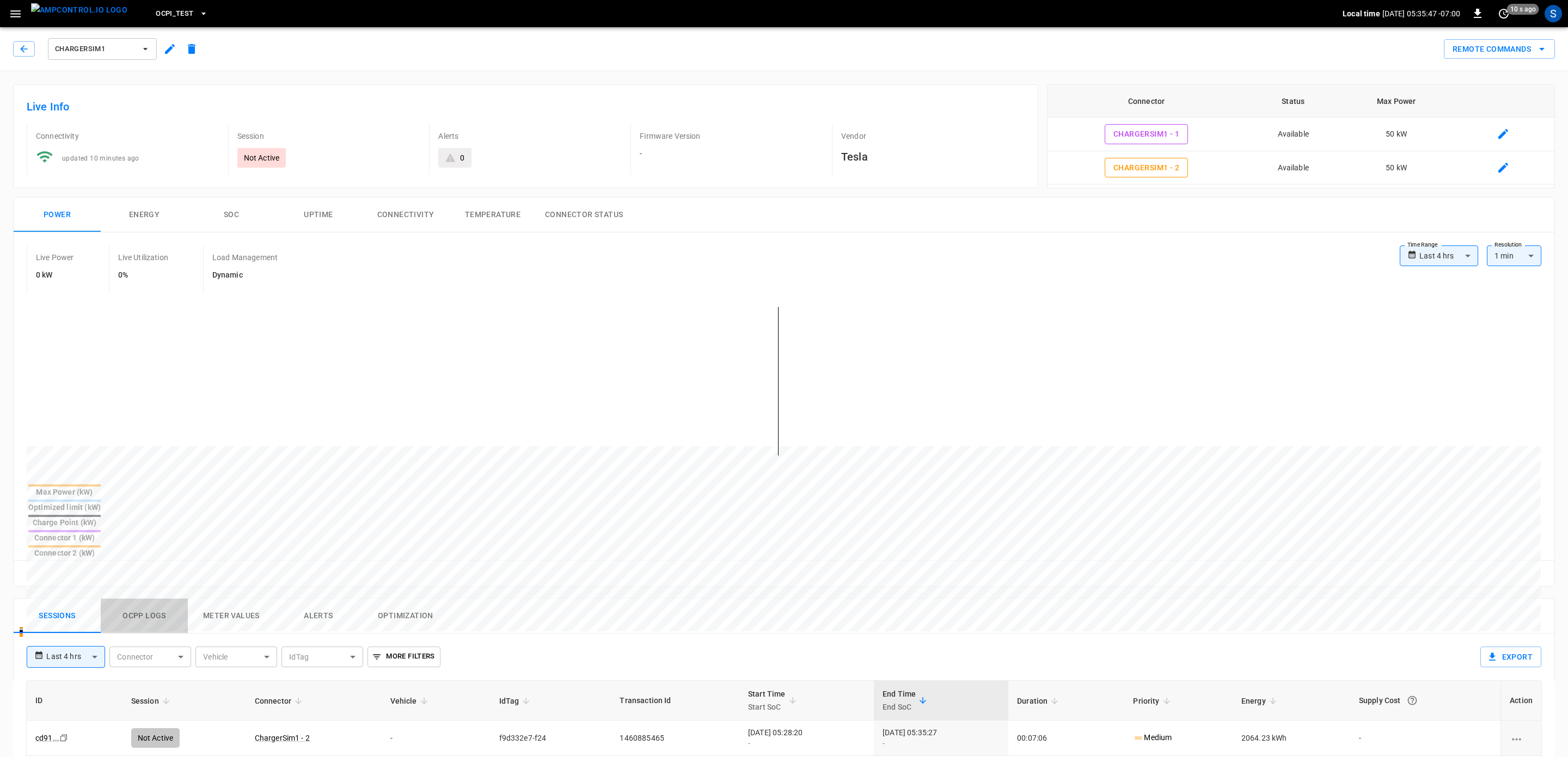
click at [129, 599] on button "Ocpp logs" at bounding box center [144, 616] width 87 height 35
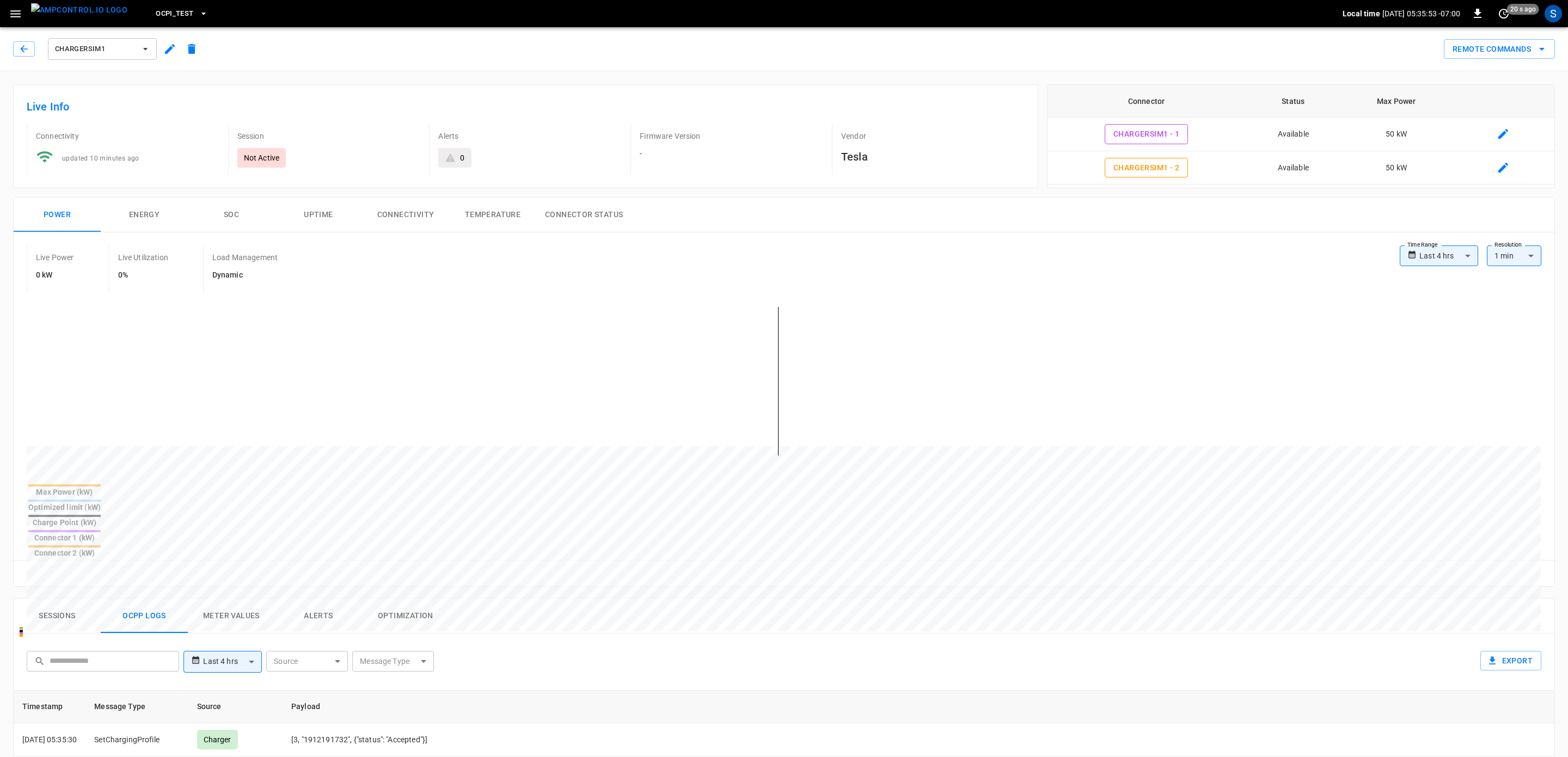
click at [9, 14] on button "button" at bounding box center [15, 14] width 22 height 20
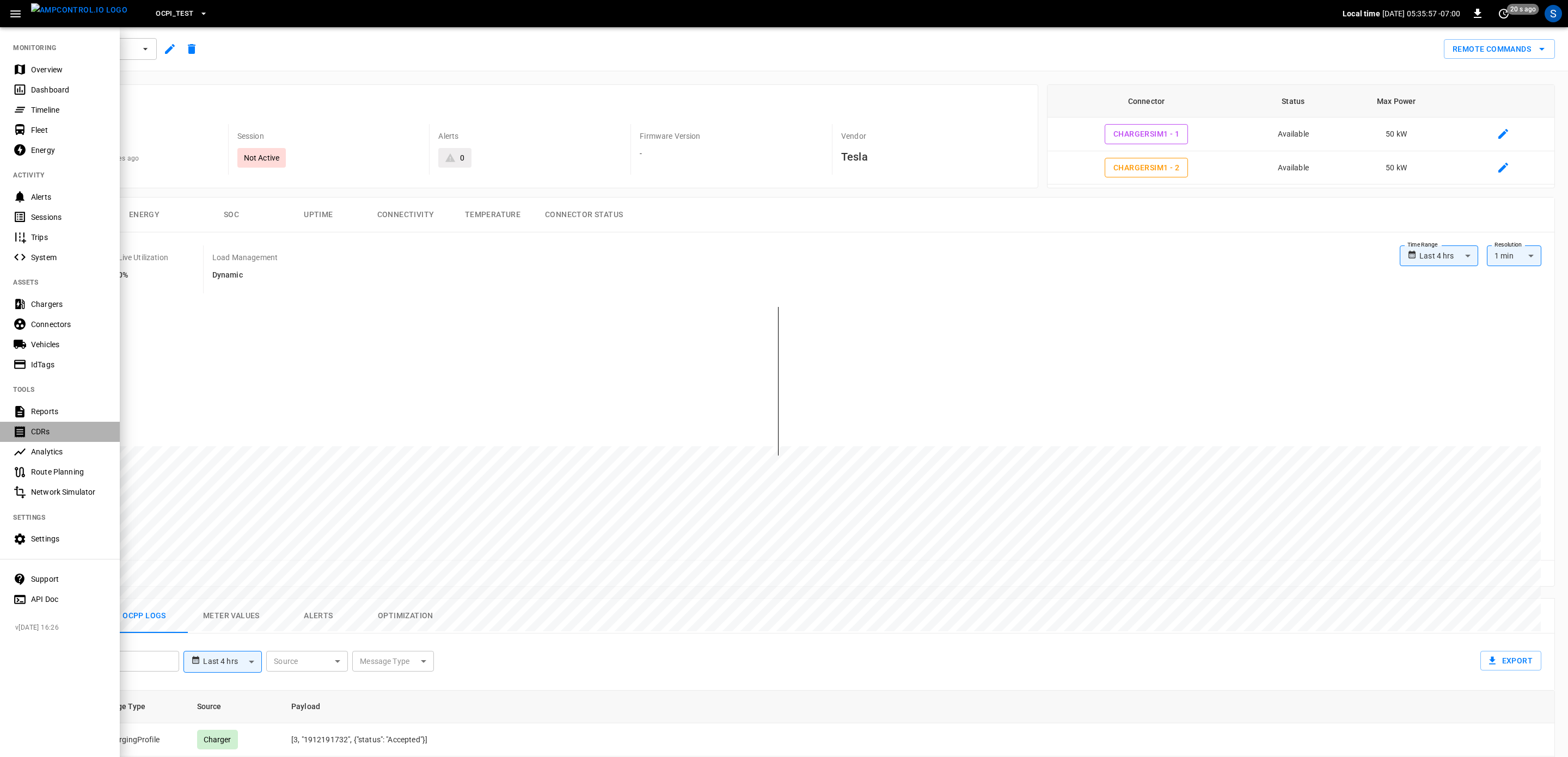
click at [43, 425] on div "CDRs" at bounding box center [60, 432] width 120 height 20
